Goal: Task Accomplishment & Management: Manage account settings

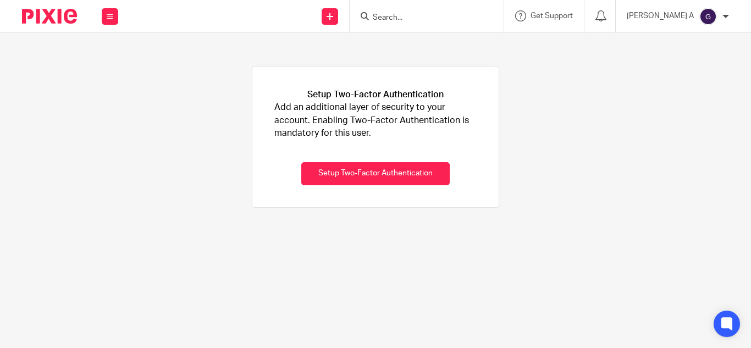
click at [720, 15] on div "[PERSON_NAME] A" at bounding box center [678, 17] width 102 height 18
click at [686, 54] on li "Email integration" at bounding box center [686, 60] width 73 height 16
click at [686, 57] on span "Email integration" at bounding box center [694, 60] width 57 height 8
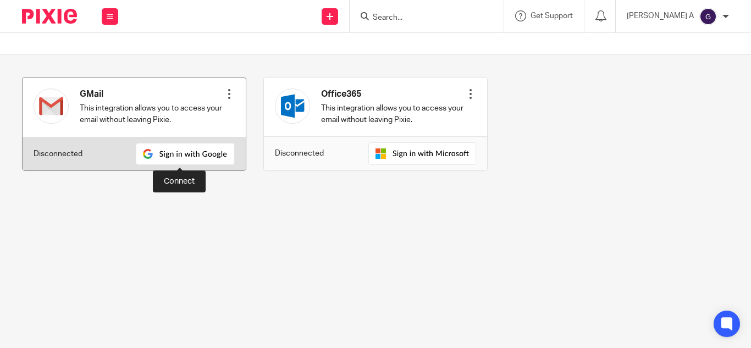
click at [166, 157] on img at bounding box center [185, 154] width 99 height 22
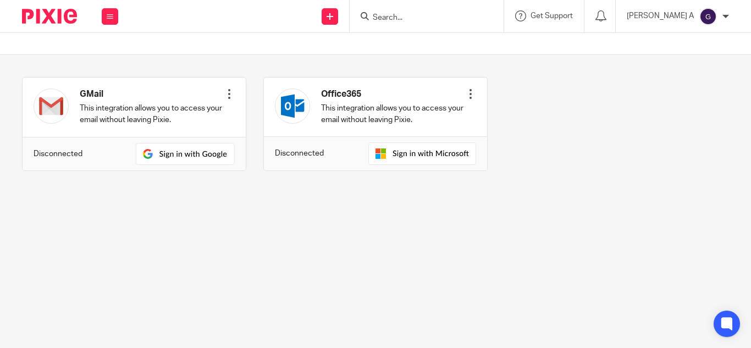
click at [704, 10] on img at bounding box center [708, 17] width 18 height 18
click at [675, 43] on span "My profile" at bounding box center [683, 44] width 34 height 8
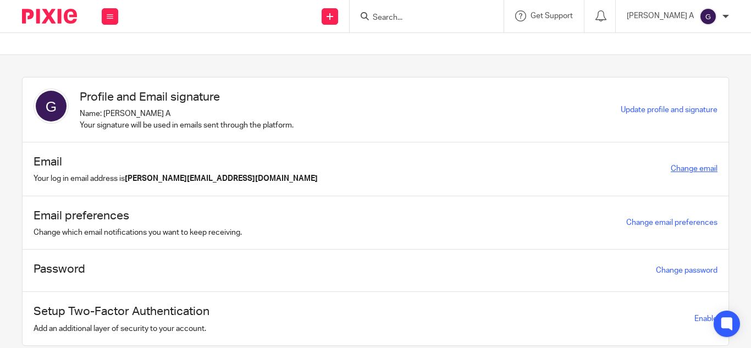
click at [687, 167] on link "Change email" at bounding box center [694, 169] width 47 height 8
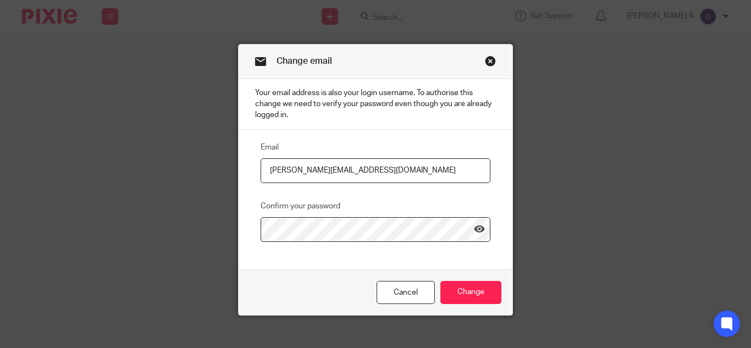
click at [313, 168] on input "[PERSON_NAME][EMAIL_ADDRESS][DOMAIN_NAME]" at bounding box center [376, 170] width 230 height 25
click at [336, 171] on input "gopika.a@risegroup.co.uk" at bounding box center [376, 170] width 230 height 25
type input "[PERSON_NAME][EMAIL_ADDRESS][DOMAIN_NAME]"
click at [479, 225] on icon at bounding box center [479, 229] width 11 height 11
click at [459, 293] on input "Change" at bounding box center [470, 293] width 61 height 24
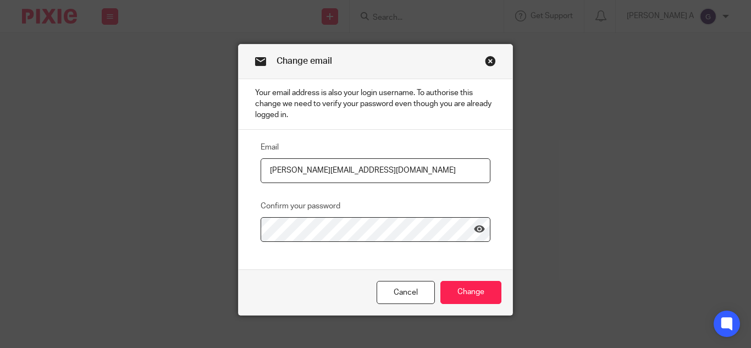
click at [487, 63] on link "Close this dialog window" at bounding box center [490, 63] width 11 height 15
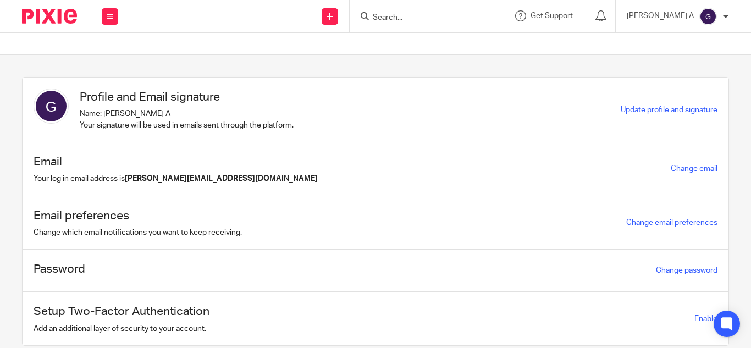
click at [725, 15] on div at bounding box center [725, 16] width 7 height 7
click at [676, 57] on span "Email integration" at bounding box center [694, 60] width 57 height 8
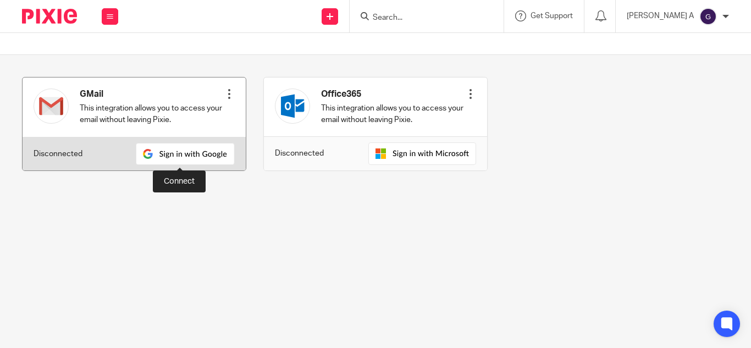
click at [183, 152] on img at bounding box center [185, 154] width 99 height 22
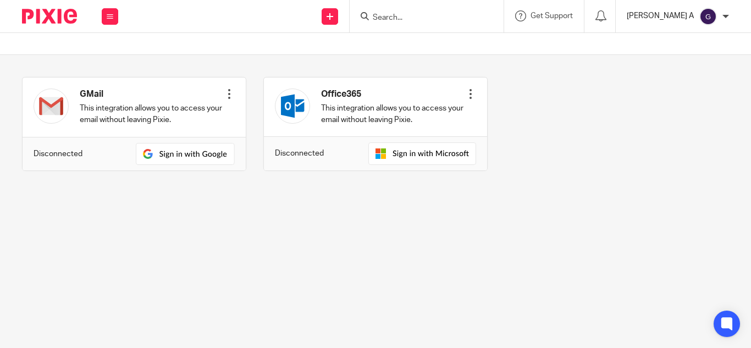
click at [682, 10] on p "[PERSON_NAME] A" at bounding box center [660, 15] width 67 height 11
click at [677, 38] on li "My profile" at bounding box center [686, 44] width 73 height 16
click at [676, 41] on span "My profile" at bounding box center [683, 44] width 34 height 8
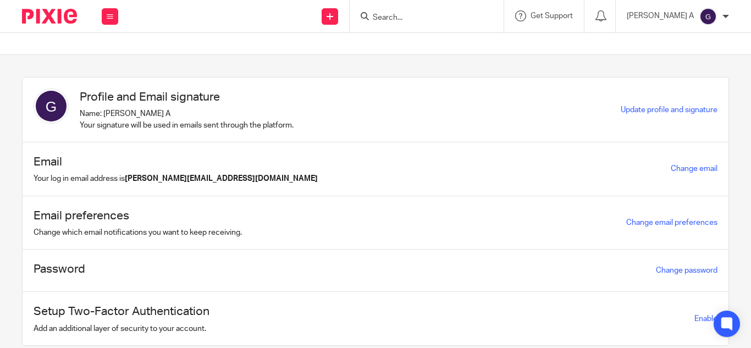
click at [722, 17] on div at bounding box center [725, 16] width 7 height 7
click at [685, 60] on span "Email integration" at bounding box center [694, 60] width 57 height 8
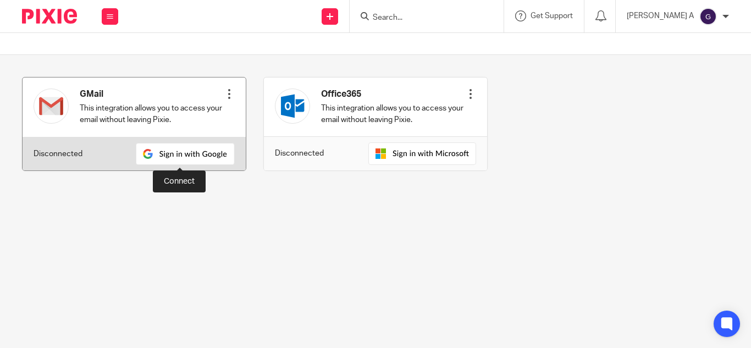
click at [189, 148] on img at bounding box center [185, 154] width 99 height 22
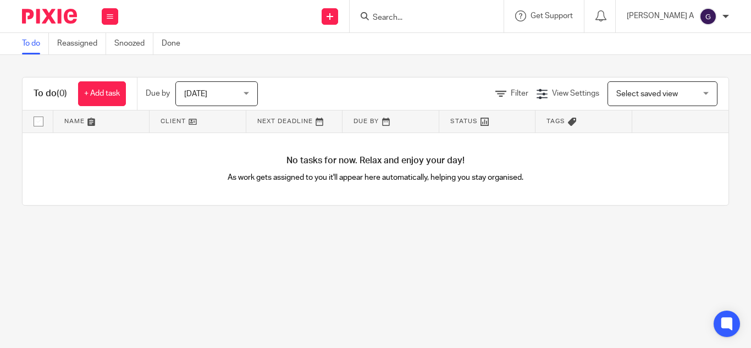
click at [431, 22] on input "Search" at bounding box center [421, 18] width 99 height 10
type input "g"
